Goal: Task Accomplishment & Management: Complete application form

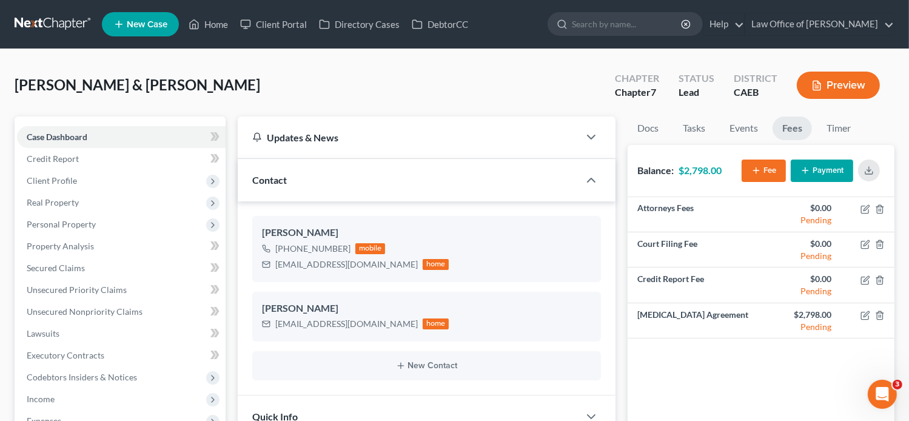
click at [149, 16] on link "New Case" at bounding box center [140, 24] width 77 height 24
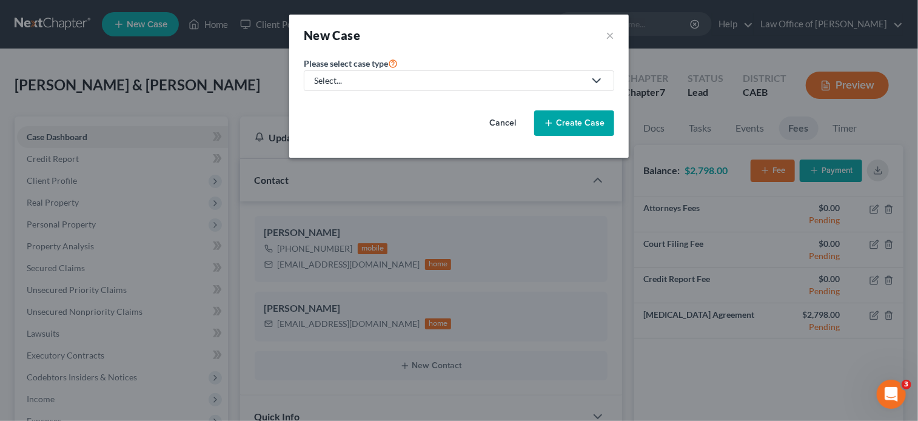
click at [423, 78] on div "Select..." at bounding box center [449, 81] width 271 height 12
click at [363, 102] on link "Bankruptcy" at bounding box center [337, 104] width 67 height 19
select select "8"
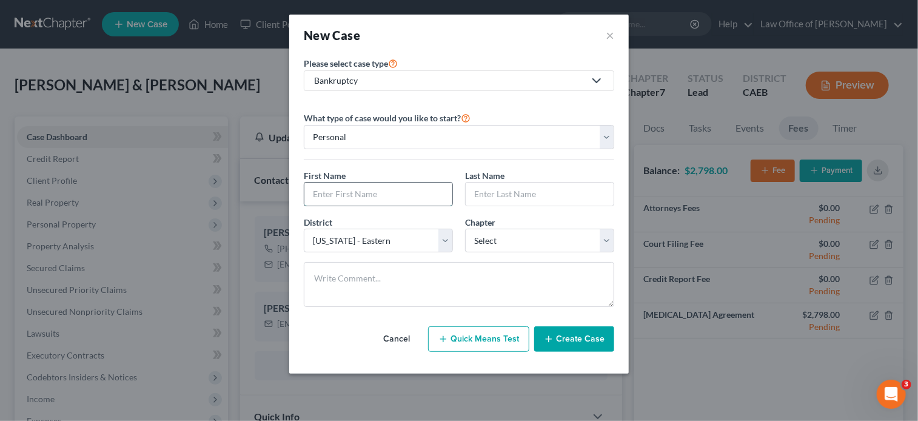
click at [376, 192] on input "text" at bounding box center [379, 194] width 148 height 23
paste input "[PERSON_NAME]"
type input "[PERSON_NAME]"
click at [494, 195] on input "text" at bounding box center [540, 194] width 148 height 23
paste input "[PERSON_NAME]"
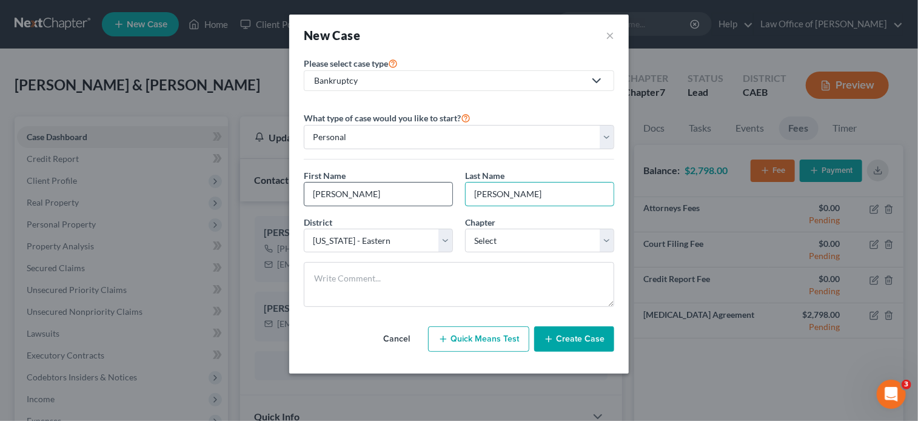
type input "[PERSON_NAME]"
drag, startPoint x: 408, startPoint y: 195, endPoint x: 342, endPoint y: 189, distance: 65.8
click at [342, 189] on input "[PERSON_NAME]" at bounding box center [379, 194] width 148 height 23
type input "[PERSON_NAME]"
drag, startPoint x: 505, startPoint y: 192, endPoint x: 459, endPoint y: 195, distance: 46.2
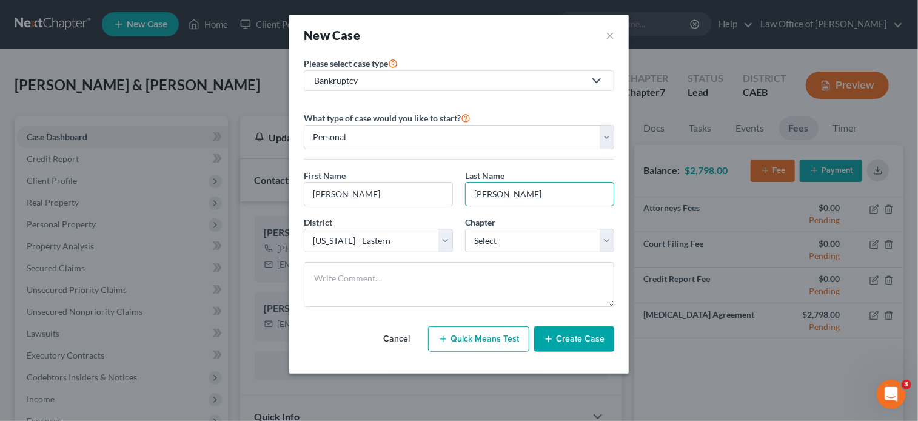
click at [459, 195] on div "Last Name * [PERSON_NAME]" at bounding box center [539, 187] width 161 height 37
type input "[PERSON_NAME]"
click at [532, 243] on select "Select 7 11 12 13" at bounding box center [539, 241] width 149 height 24
select select "0"
click at [465, 229] on select "Select 7 11 12 13" at bounding box center [539, 241] width 149 height 24
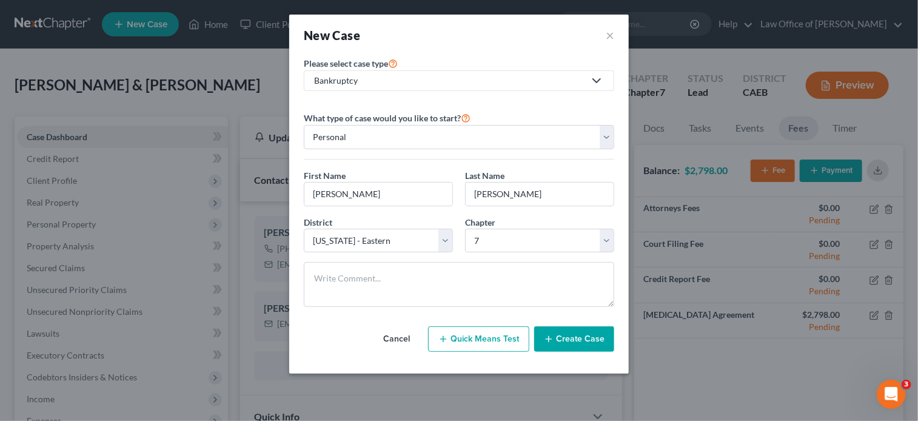
click at [580, 343] on button "Create Case" at bounding box center [574, 338] width 80 height 25
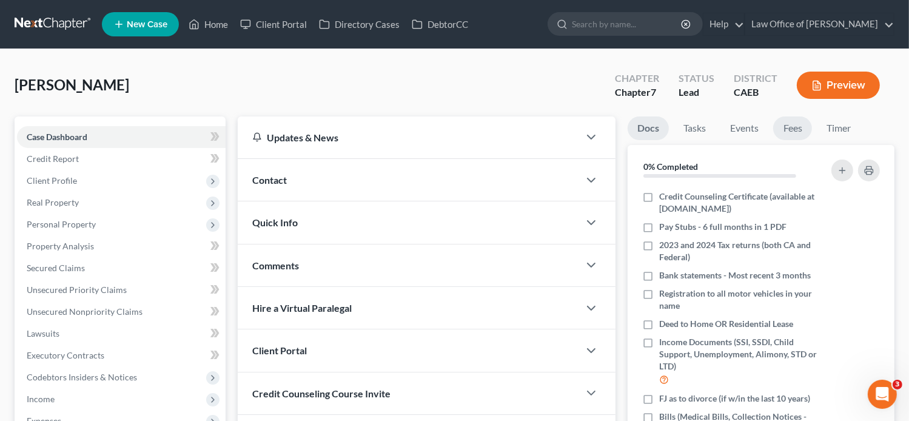
click at [784, 126] on link "Fees" at bounding box center [792, 128] width 39 height 24
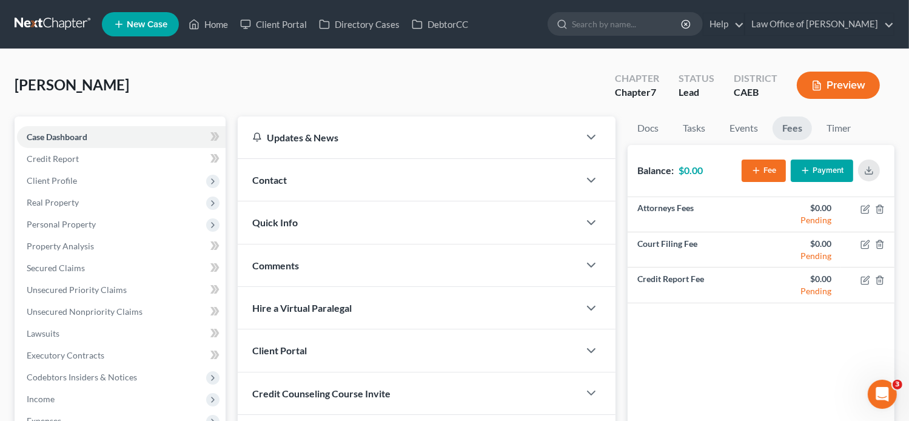
click at [760, 166] on icon "button" at bounding box center [757, 171] width 10 height 10
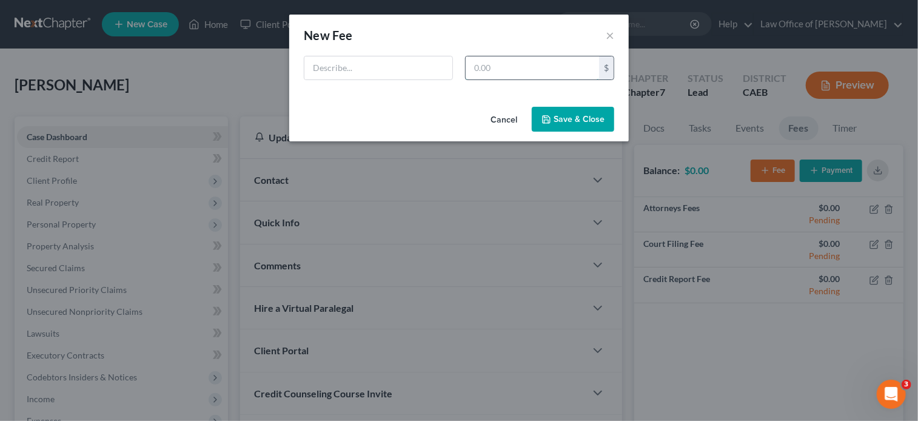
click at [519, 66] on input "text" at bounding box center [532, 67] width 133 height 23
type input "2,478"
click at [423, 60] on input "text" at bounding box center [379, 67] width 148 height 23
type input "[MEDICAL_DATA] Agreement"
click at [579, 116] on button "Save & Close" at bounding box center [573, 119] width 83 height 25
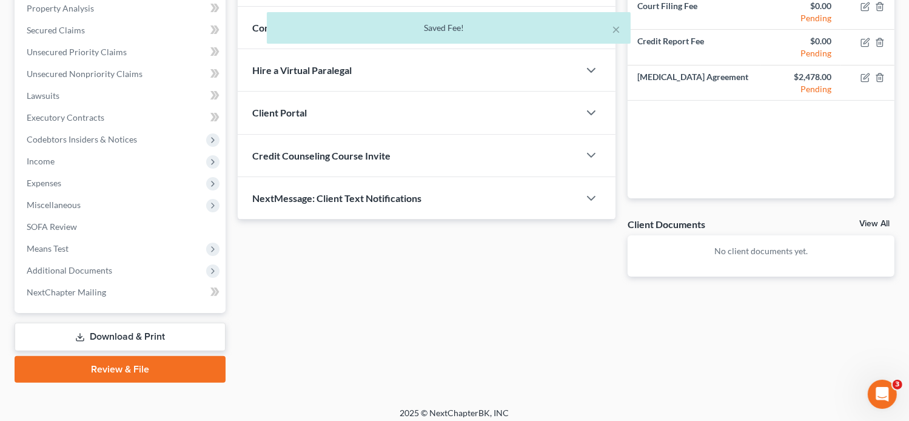
scroll to position [244, 0]
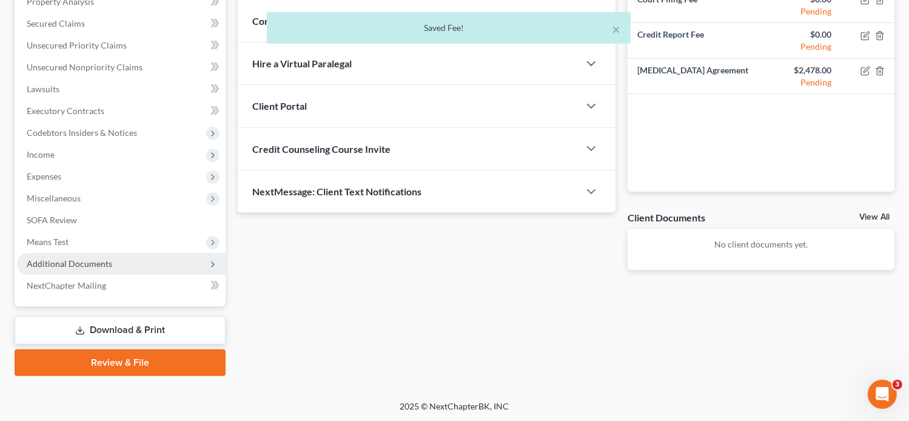
click at [71, 263] on span "Additional Documents" at bounding box center [70, 263] width 86 height 10
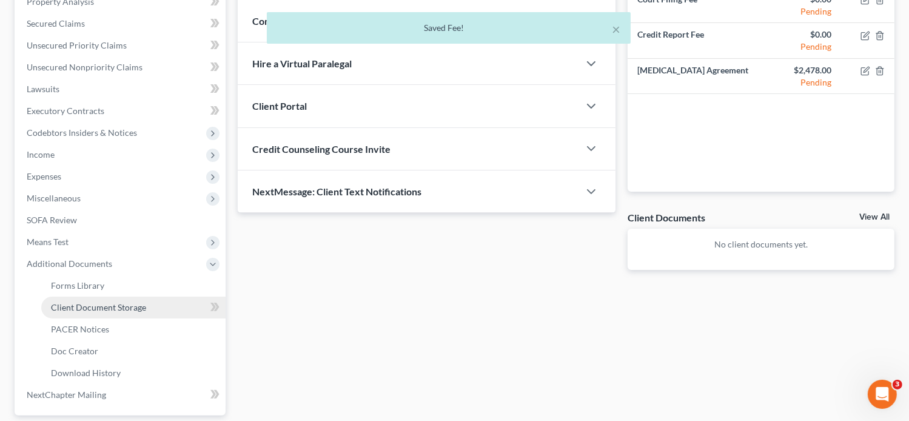
click at [116, 309] on span "Client Document Storage" at bounding box center [98, 307] width 95 height 10
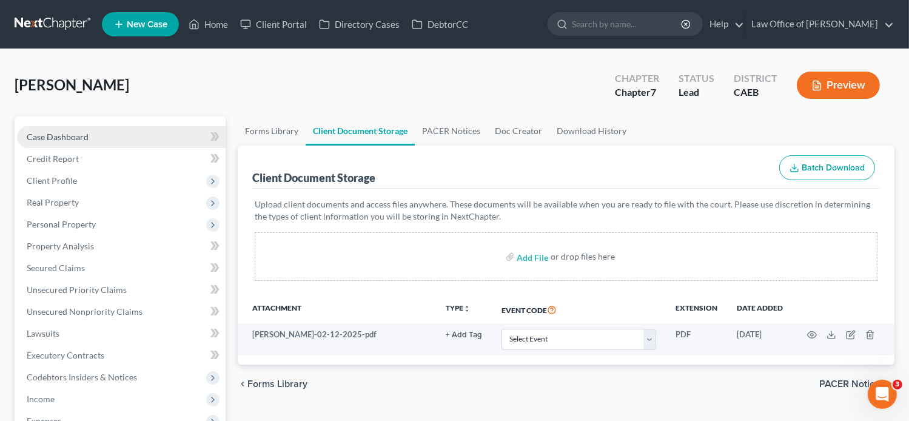
click at [70, 135] on span "Case Dashboard" at bounding box center [58, 137] width 62 height 10
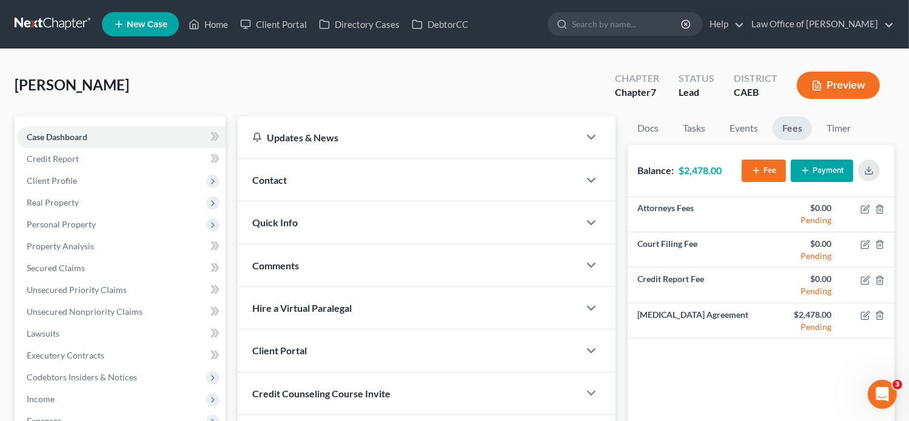
click at [386, 175] on div "Contact" at bounding box center [409, 180] width 342 height 42
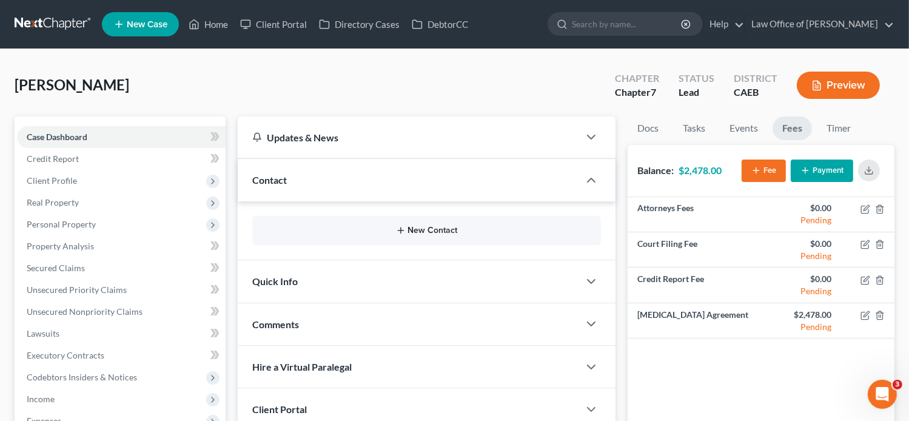
click at [332, 231] on button "New Contact" at bounding box center [427, 231] width 330 height 10
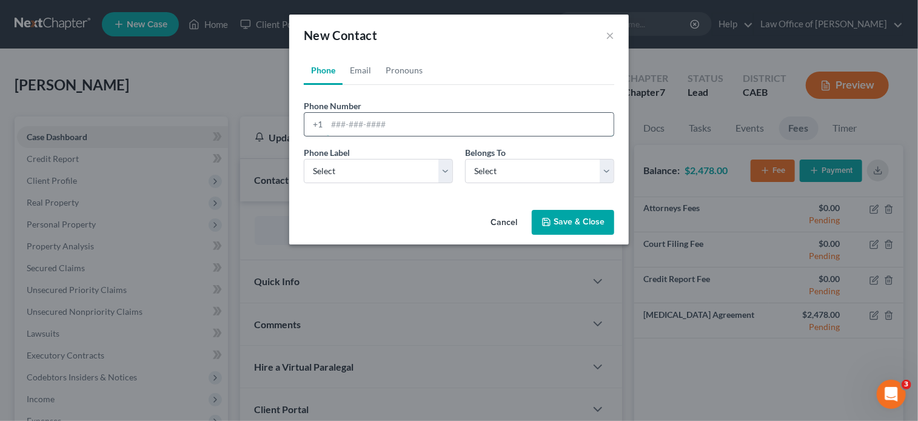
click at [354, 127] on input "tel" at bounding box center [470, 124] width 287 height 23
click at [354, 73] on link "Email" at bounding box center [361, 70] width 36 height 29
click at [369, 127] on input "email" at bounding box center [470, 124] width 287 height 23
paste input "[EMAIL_ADDRESS][DOMAIN_NAME]"
type input "[EMAIL_ADDRESS][DOMAIN_NAME]"
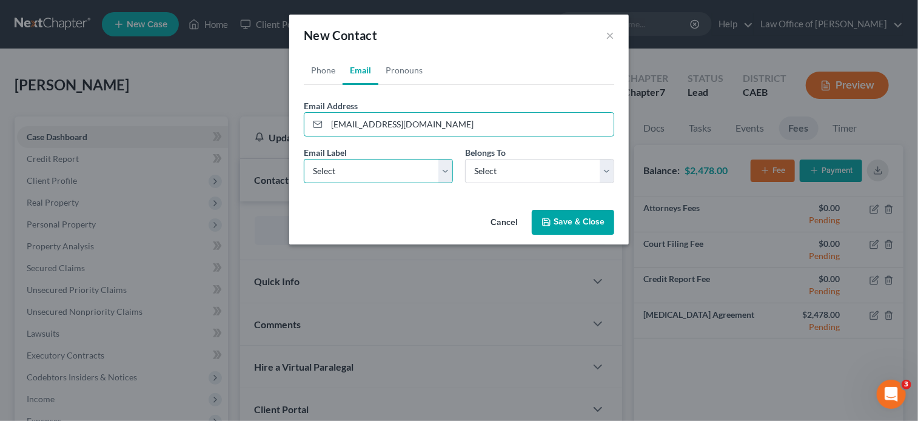
click at [332, 169] on select "Select Home Work Other" at bounding box center [378, 171] width 149 height 24
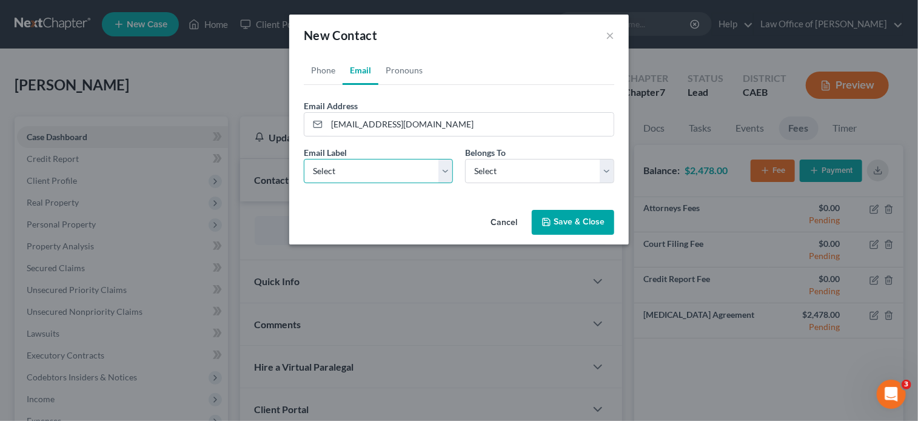
select select "0"
click at [304, 159] on select "Select Home Work Other" at bounding box center [378, 171] width 149 height 24
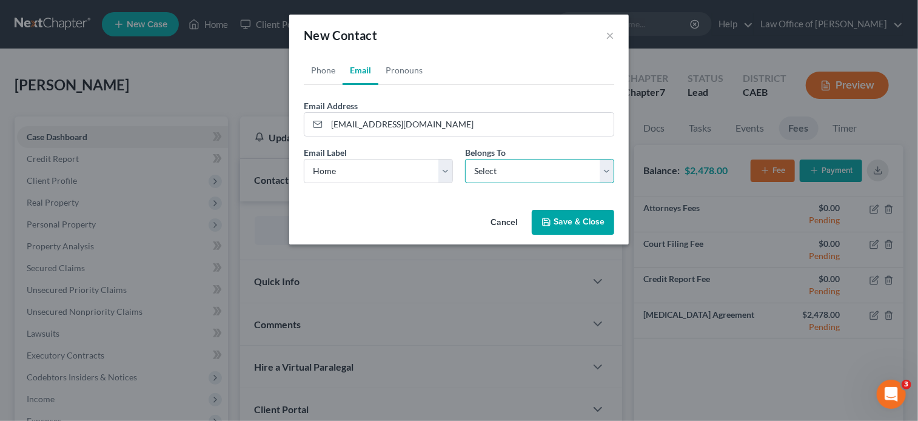
click at [525, 163] on select "Select Client Other" at bounding box center [539, 171] width 149 height 24
select select "0"
click at [465, 159] on select "Select Client Other" at bounding box center [539, 171] width 149 height 24
drag, startPoint x: 366, startPoint y: 48, endPoint x: 337, endPoint y: 64, distance: 33.1
click at [366, 48] on div "New Contact ×" at bounding box center [459, 35] width 340 height 41
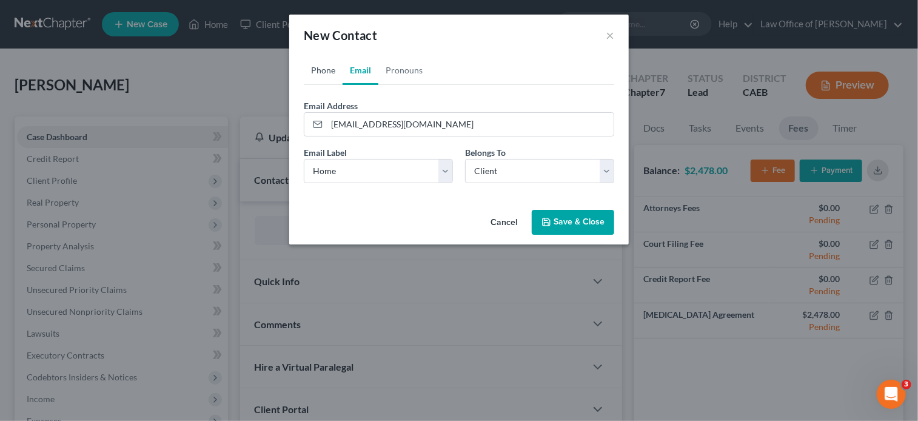
click at [322, 71] on link "Phone" at bounding box center [323, 70] width 39 height 29
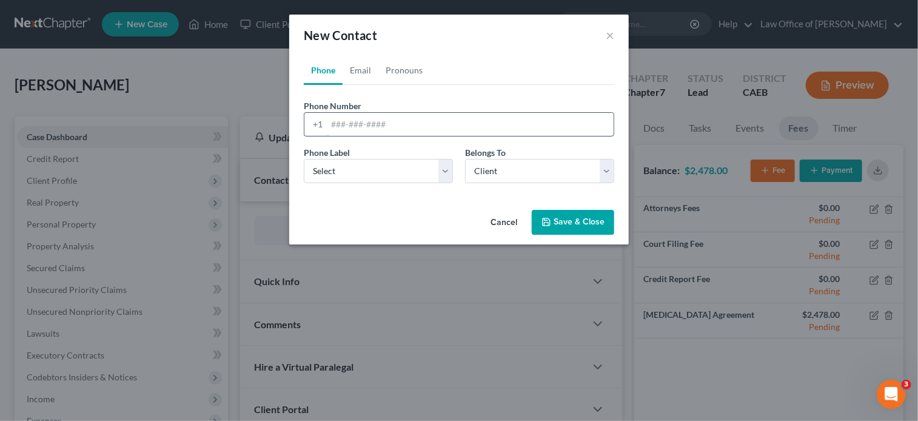
click at [397, 129] on input "tel" at bounding box center [470, 124] width 287 height 23
paste input "[PHONE_NUMBER]"
type input "[PHONE_NUMBER]"
click at [374, 163] on select "Select Mobile Home Work Other" at bounding box center [378, 171] width 149 height 24
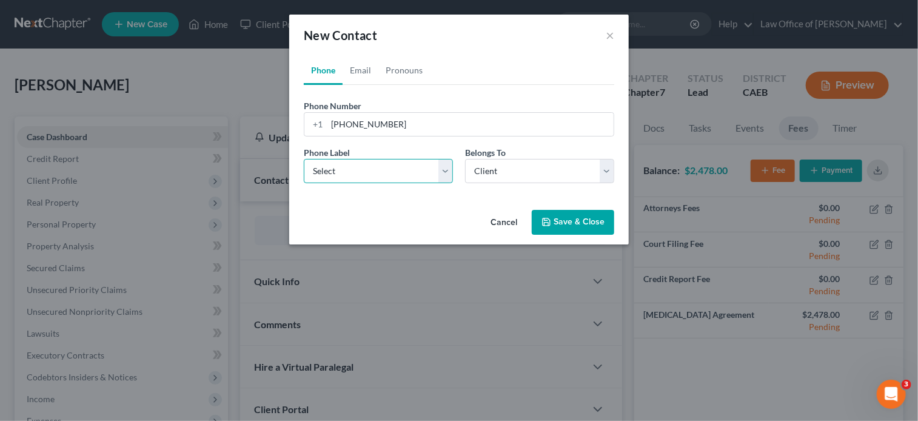
select select "0"
click at [304, 159] on select "Select Mobile Home Work Other" at bounding box center [378, 171] width 149 height 24
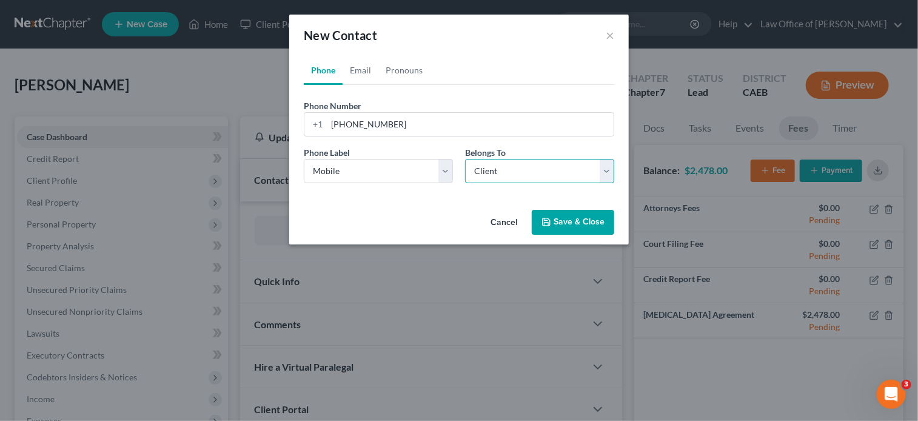
click at [531, 175] on select "Select Client Other" at bounding box center [539, 171] width 149 height 24
click at [529, 177] on select "Select Client Other" at bounding box center [539, 171] width 149 height 24
click at [365, 63] on link "Email" at bounding box center [361, 70] width 36 height 29
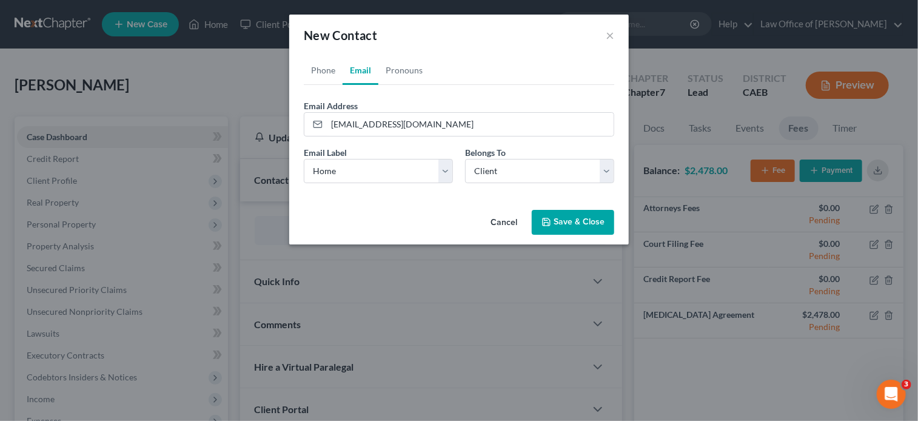
click at [571, 224] on button "Save & Close" at bounding box center [573, 222] width 83 height 25
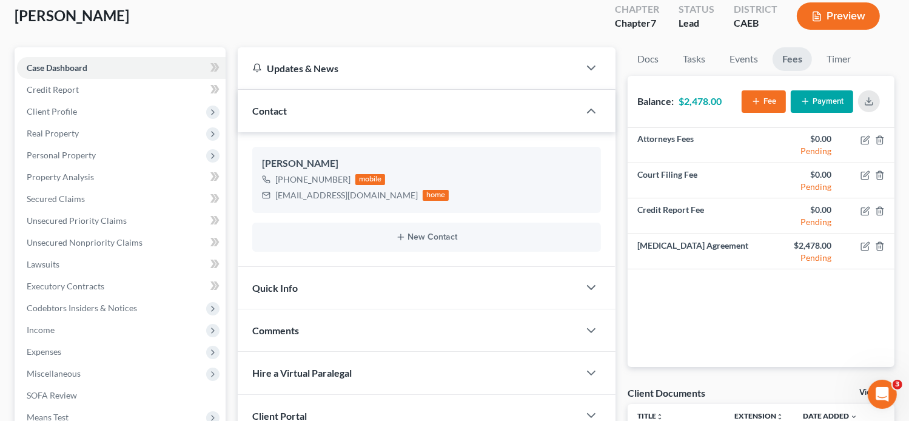
scroll to position [53, 0]
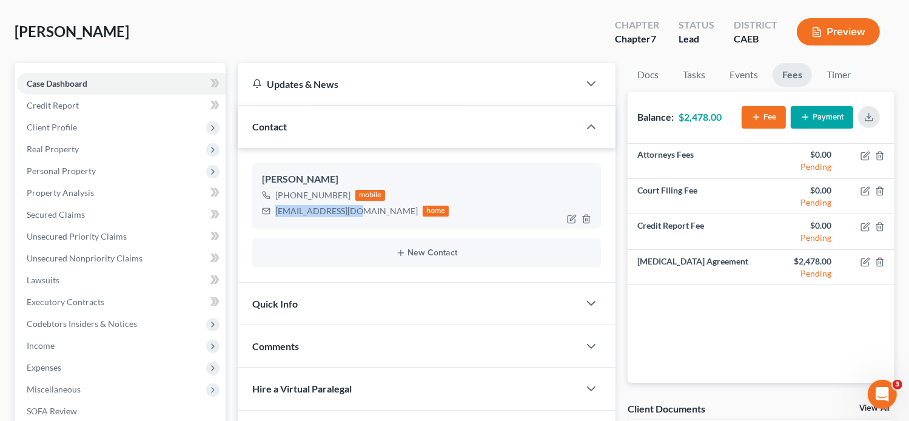
drag, startPoint x: 348, startPoint y: 211, endPoint x: 269, endPoint y: 212, distance: 79.5
click at [269, 212] on div "[EMAIL_ADDRESS][DOMAIN_NAME] home" at bounding box center [355, 211] width 187 height 16
copy div "[EMAIL_ADDRESS][DOMAIN_NAME]"
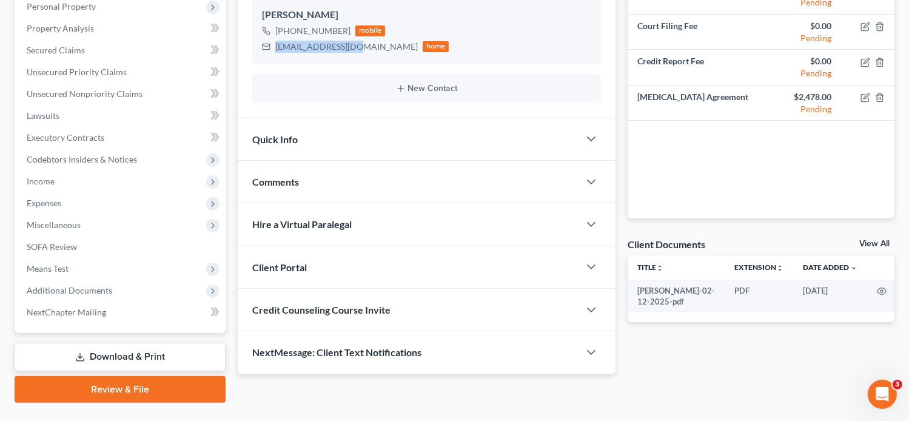
scroll to position [218, 0]
click at [306, 264] on span "Client Portal" at bounding box center [279, 267] width 55 height 12
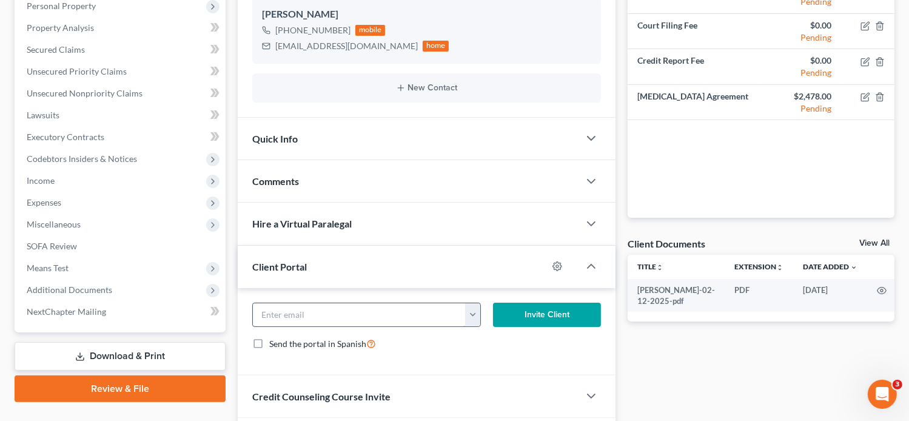
click at [303, 308] on input "email" at bounding box center [360, 314] width 214 height 23
paste input "[EMAIL_ADDRESS][DOMAIN_NAME]"
type input "[EMAIL_ADDRESS][DOMAIN_NAME]"
click at [514, 315] on button "Invite Client" at bounding box center [547, 315] width 109 height 24
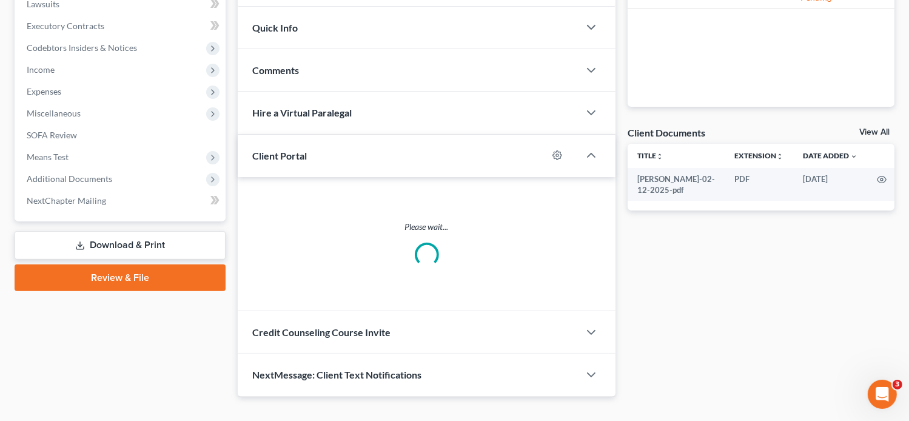
scroll to position [339, 0]
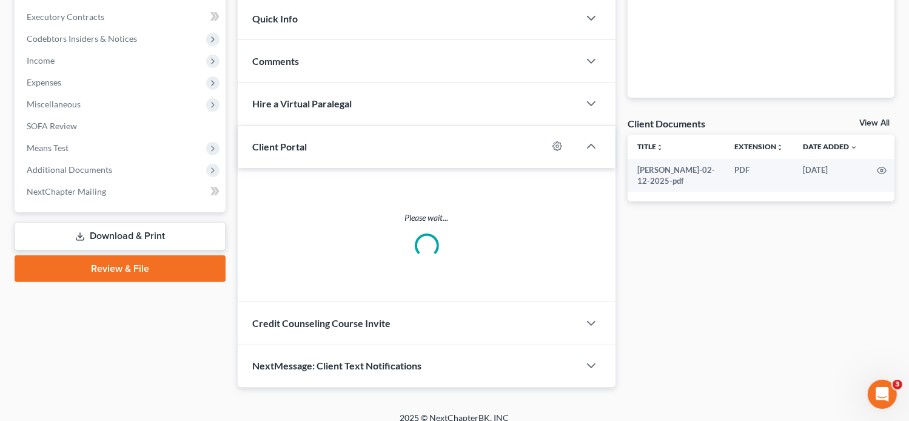
click at [383, 331] on div "Credit Counseling Course Invite" at bounding box center [409, 323] width 342 height 42
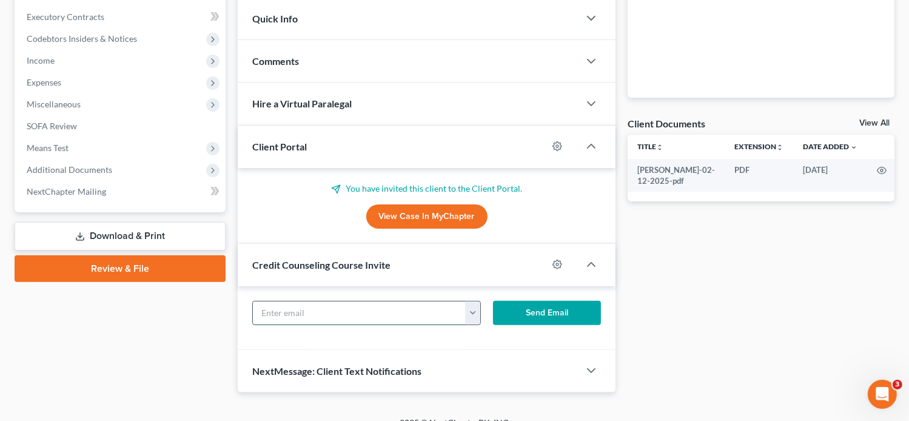
click at [320, 308] on input "text" at bounding box center [360, 312] width 214 height 23
paste input "[EMAIL_ADDRESS][DOMAIN_NAME]"
type input "[EMAIL_ADDRESS][DOMAIN_NAME]"
click at [551, 314] on button "Send Email" at bounding box center [547, 313] width 109 height 24
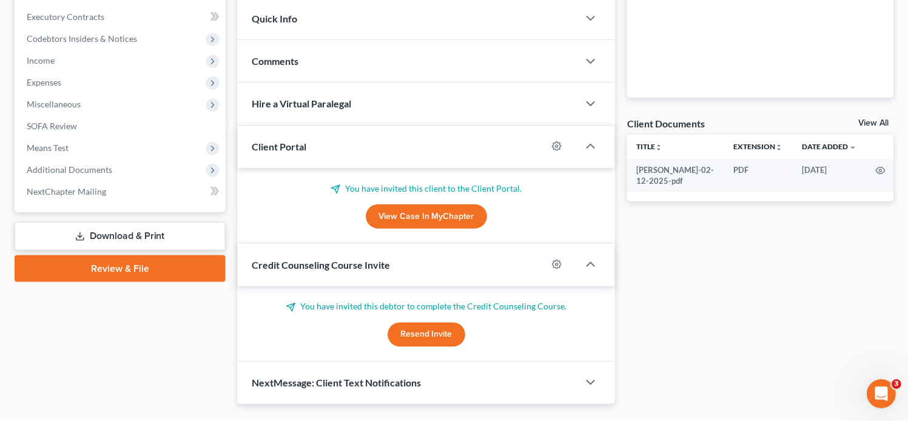
scroll to position [246, 0]
